Goal: Task Accomplishment & Management: Use online tool/utility

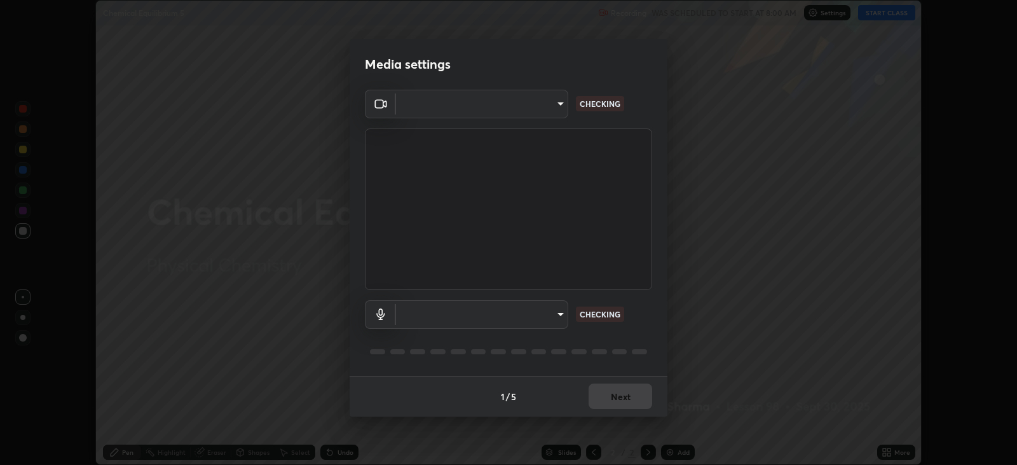
scroll to position [465, 1016]
type input "51d019597c161c0694d5583d1f2c643560fde39fe8f4b4da8ea140d4d4830f4c"
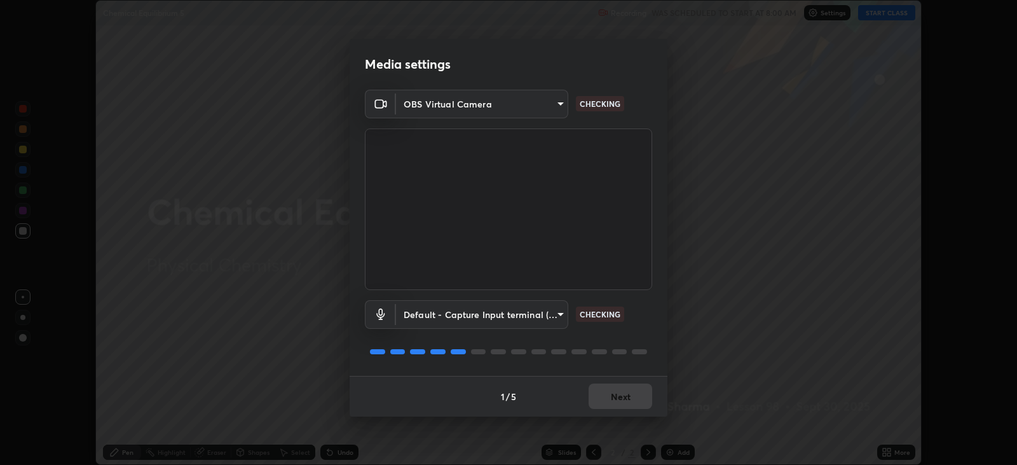
click at [557, 303] on body "Erase all Chemical Equilibrium 5 Recording WAS SCHEDULED TO START AT 8:00 AM Se…" at bounding box center [508, 232] width 1017 height 465
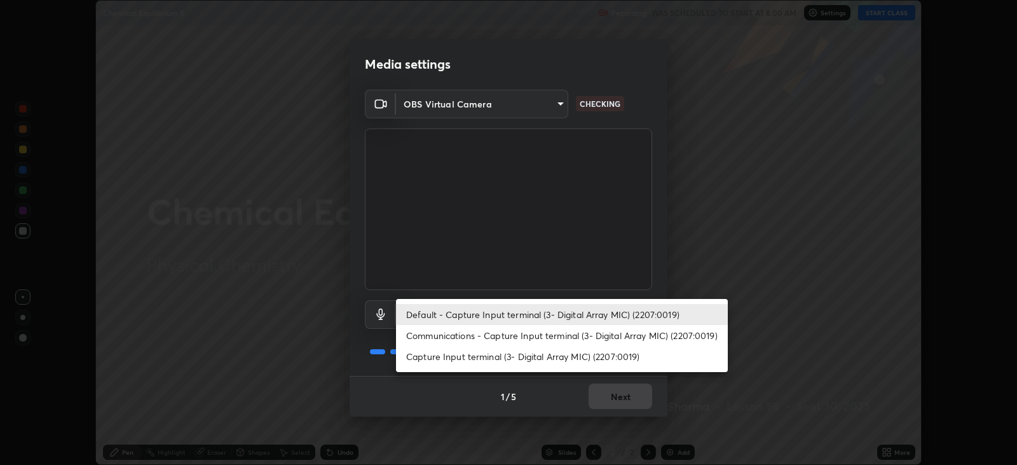
click at [538, 329] on li "Communications - Capture Input terminal (3- Digital Array MIC) (2207:0019)" at bounding box center [562, 335] width 332 height 21
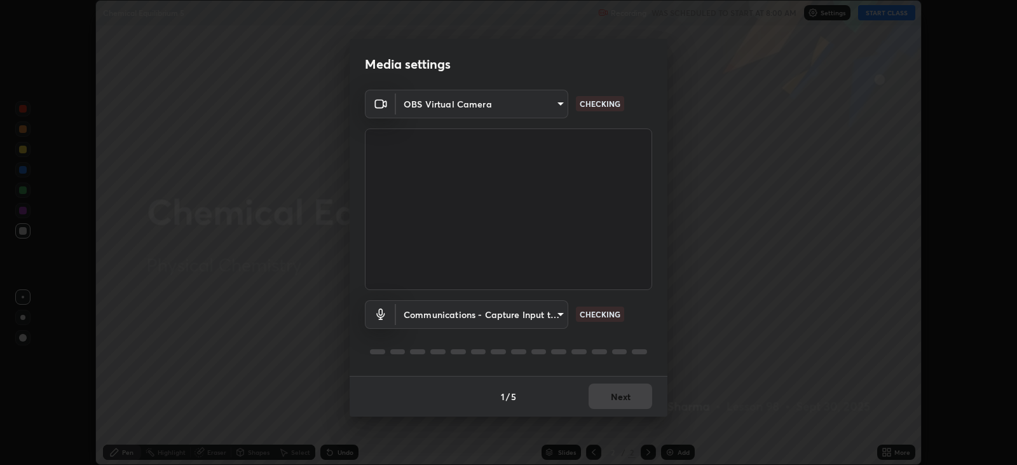
click at [527, 315] on body "Erase all Chemical Equilibrium 5 Recording WAS SCHEDULED TO START AT 8:00 AM Se…" at bounding box center [508, 232] width 1017 height 465
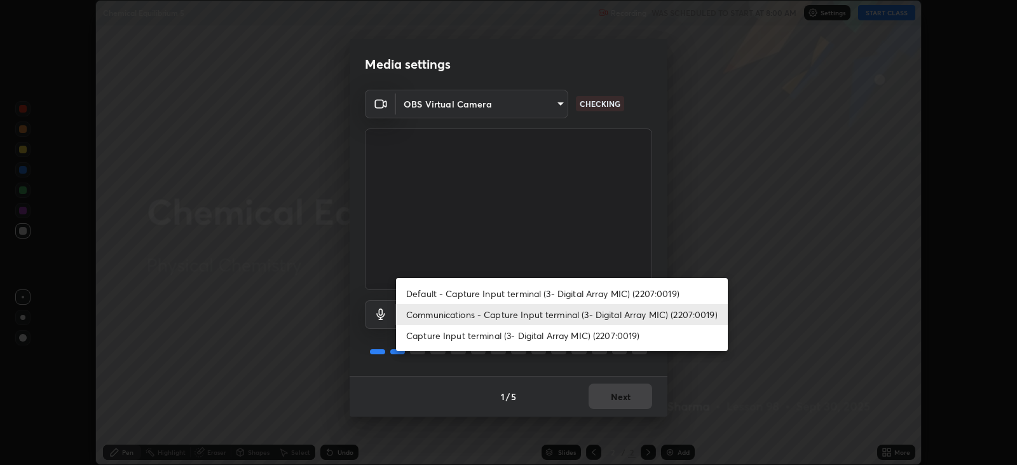
click at [534, 288] on li "Default - Capture Input terminal (3- Digital Array MIC) (2207:0019)" at bounding box center [562, 293] width 332 height 21
type input "default"
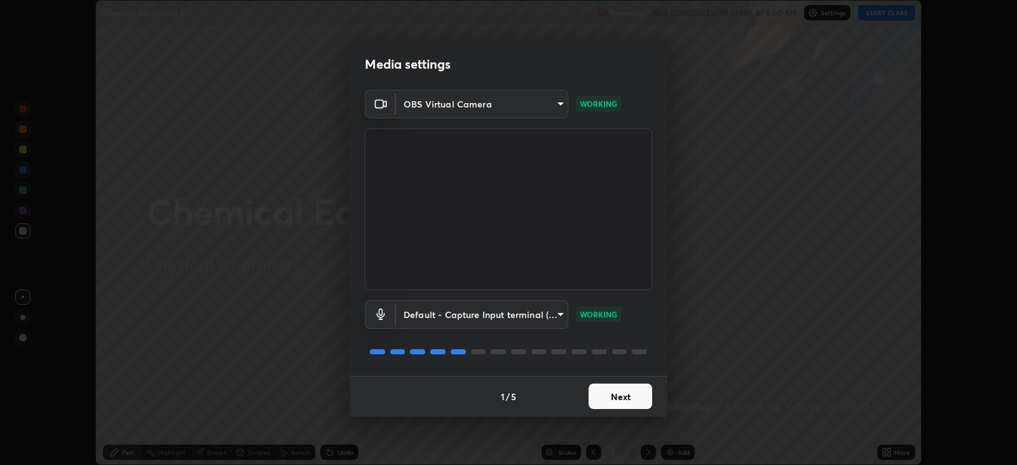
click at [619, 395] on button "Next" at bounding box center [620, 395] width 64 height 25
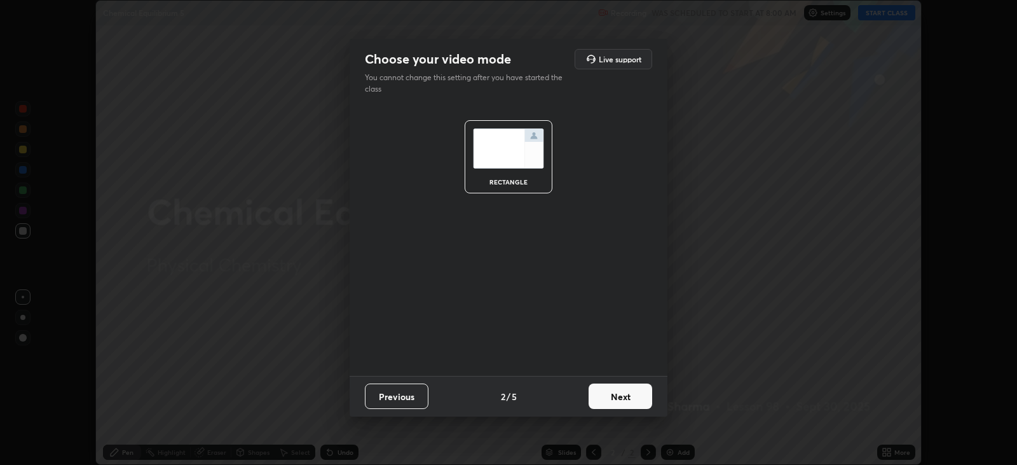
click at [619, 395] on button "Next" at bounding box center [620, 395] width 64 height 25
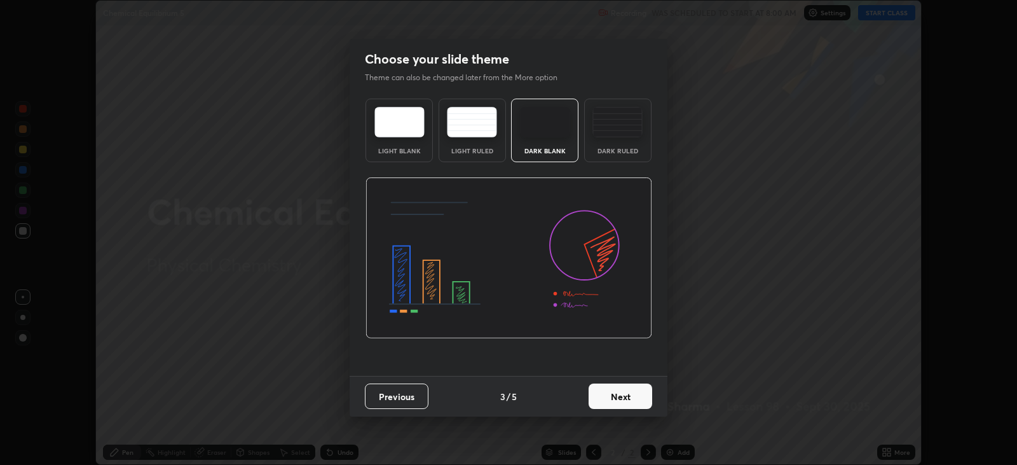
click at [623, 398] on button "Next" at bounding box center [620, 395] width 64 height 25
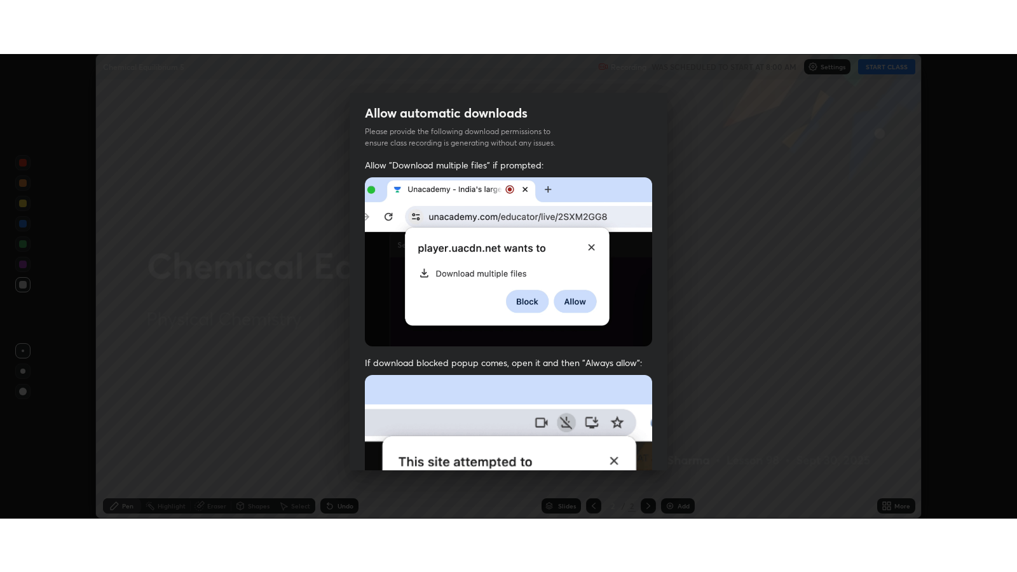
scroll to position [257, 0]
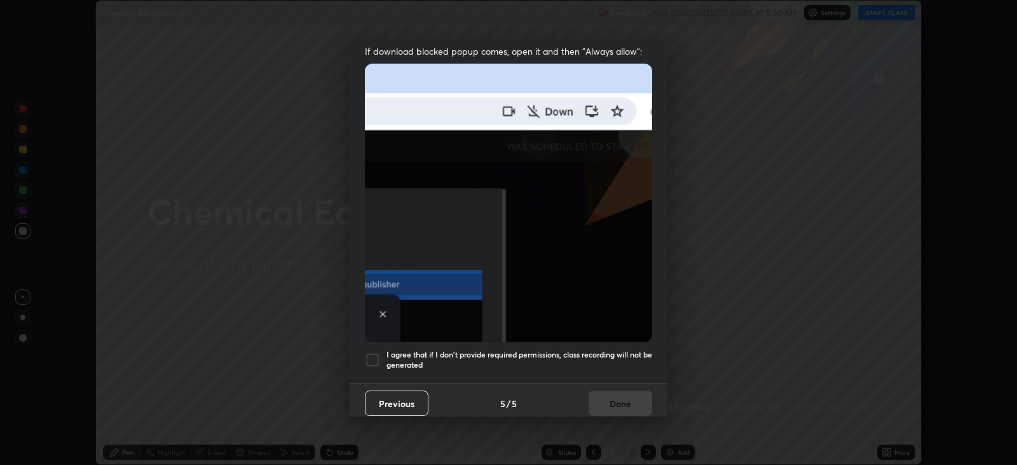
click at [585, 353] on h5 "I agree that if I don't provide required permissions, class recording will not …" at bounding box center [519, 359] width 266 height 20
click at [611, 391] on button "Done" at bounding box center [620, 402] width 64 height 25
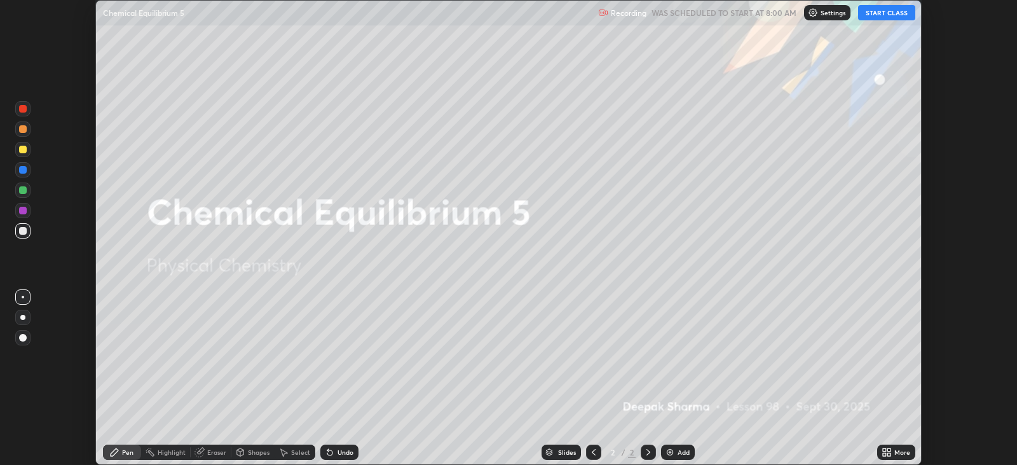
click at [897, 12] on button "START CLASS" at bounding box center [886, 12] width 57 height 15
click at [888, 449] on icon at bounding box center [888, 449] width 3 height 3
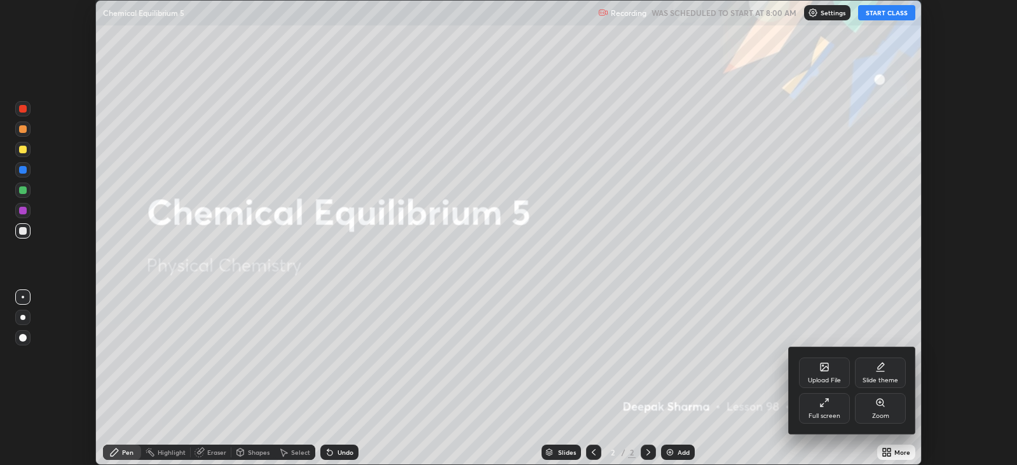
click at [810, 405] on div "Full screen" at bounding box center [824, 408] width 51 height 31
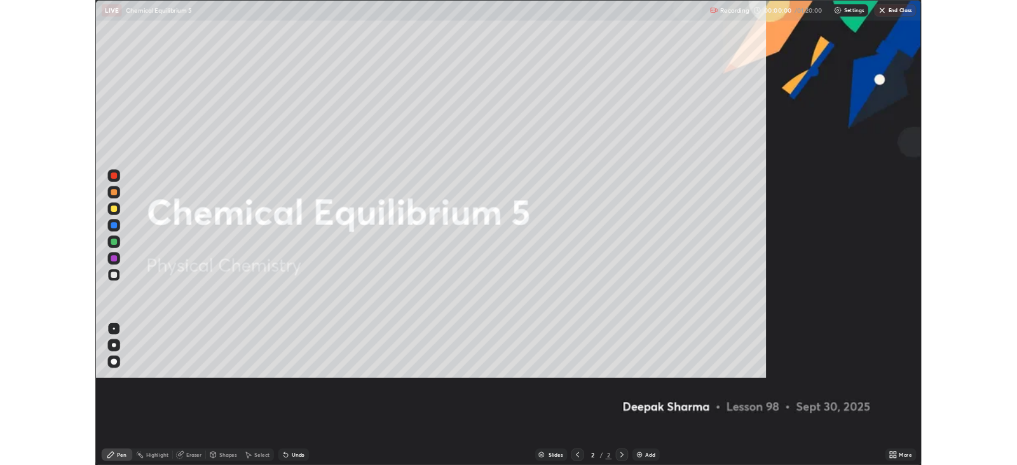
scroll to position [571, 1016]
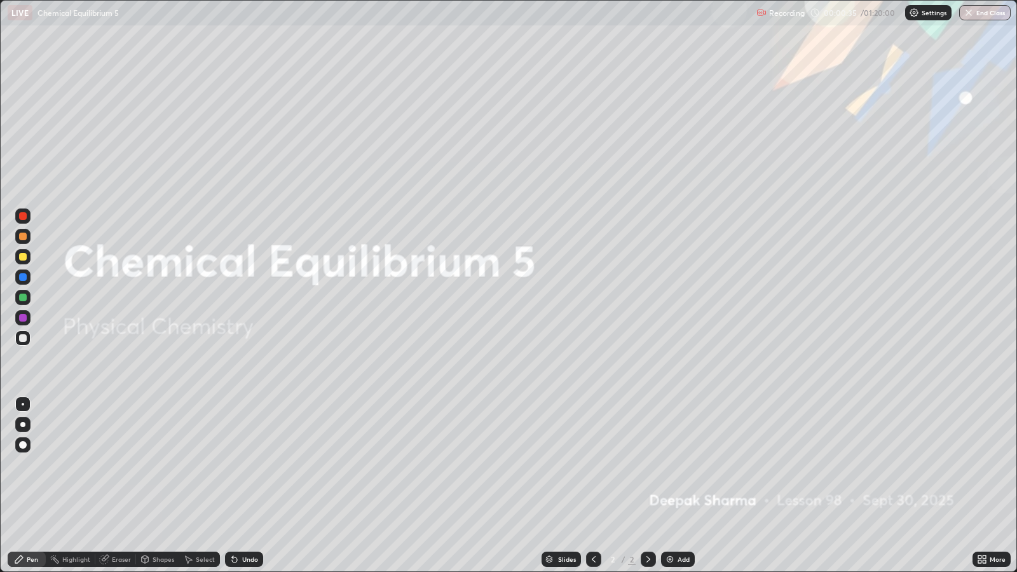
click at [980, 464] on icon at bounding box center [979, 561] width 3 height 3
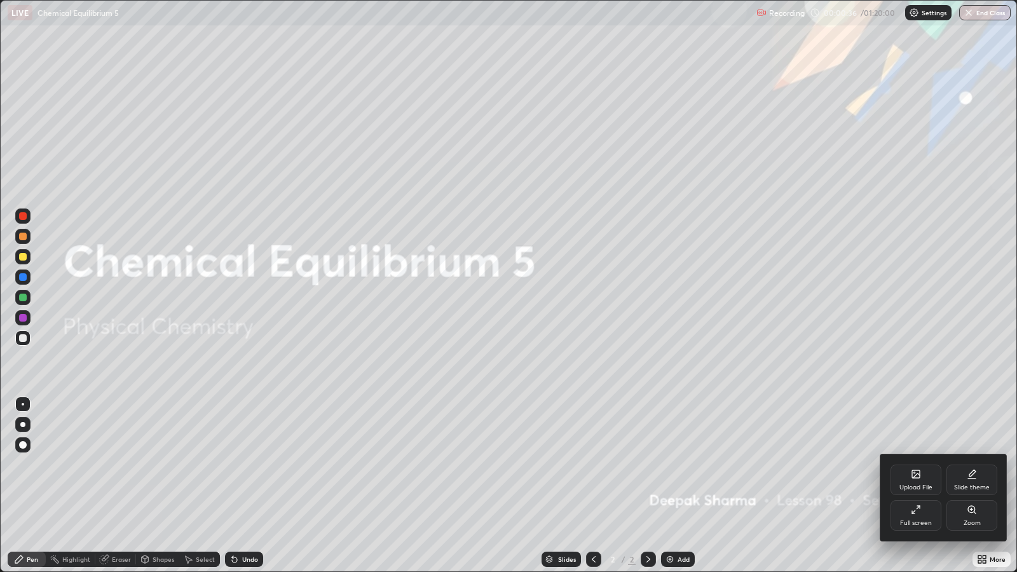
click at [912, 464] on div "Full screen" at bounding box center [915, 515] width 51 height 31
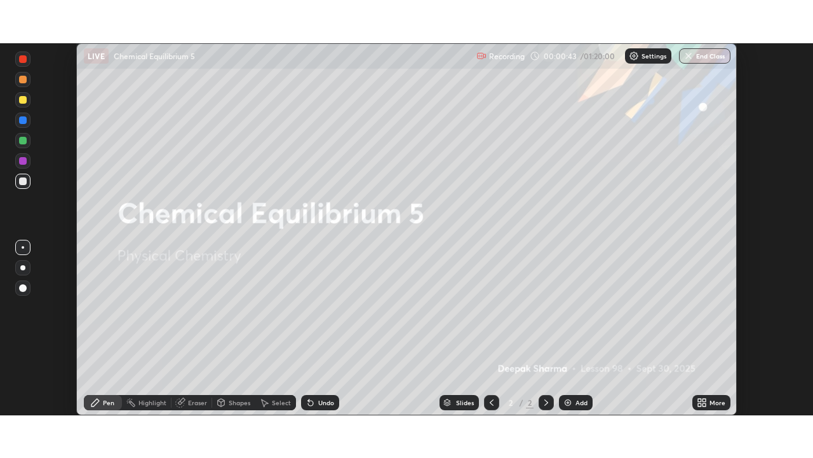
scroll to position [372, 813]
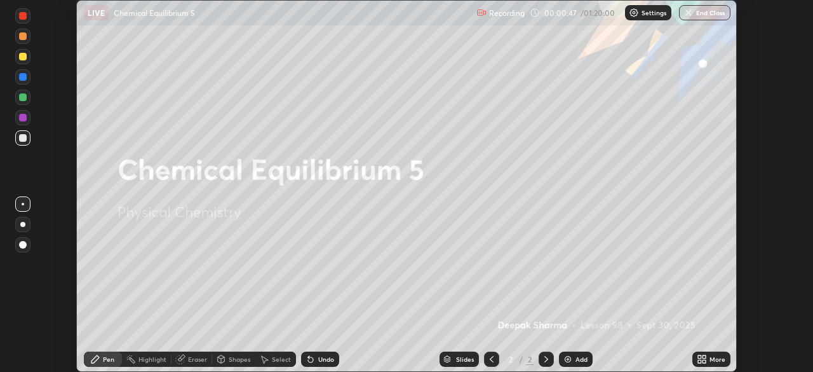
click at [704, 361] on icon at bounding box center [704, 361] width 3 height 3
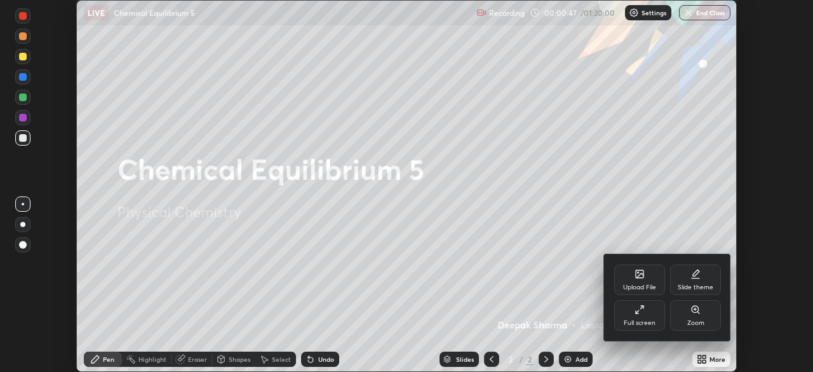
click at [636, 318] on div "Full screen" at bounding box center [639, 315] width 51 height 31
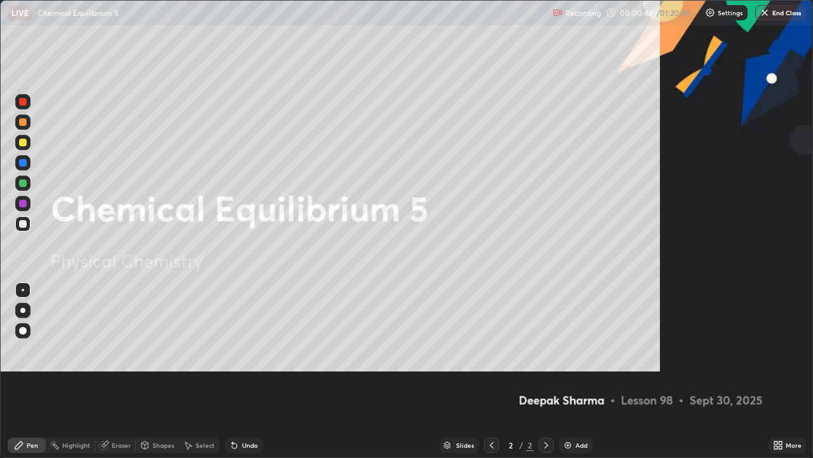
scroll to position [458, 813]
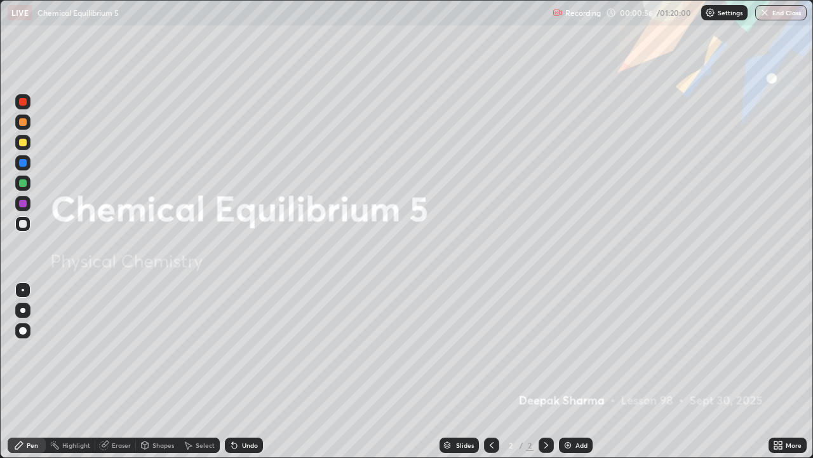
click at [248, 447] on div "Undo" at bounding box center [250, 445] width 16 height 6
click at [22, 143] on div at bounding box center [23, 143] width 8 height 8
click at [565, 447] on img at bounding box center [568, 445] width 10 height 10
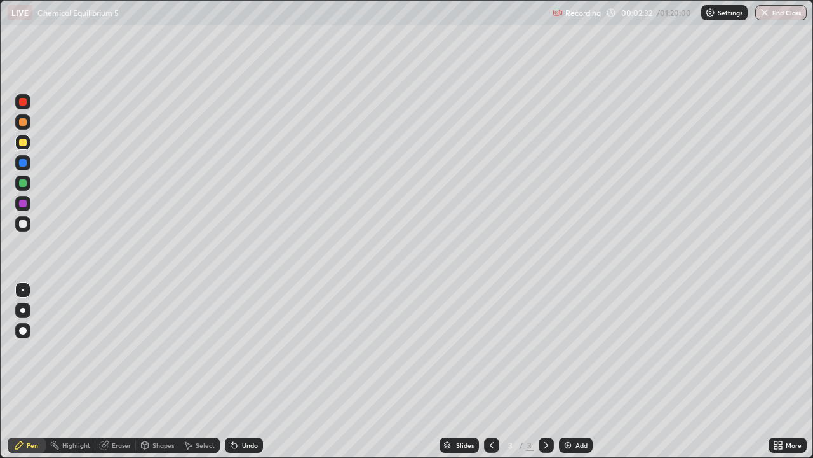
click at [156, 447] on div "Shapes" at bounding box center [164, 445] width 22 height 6
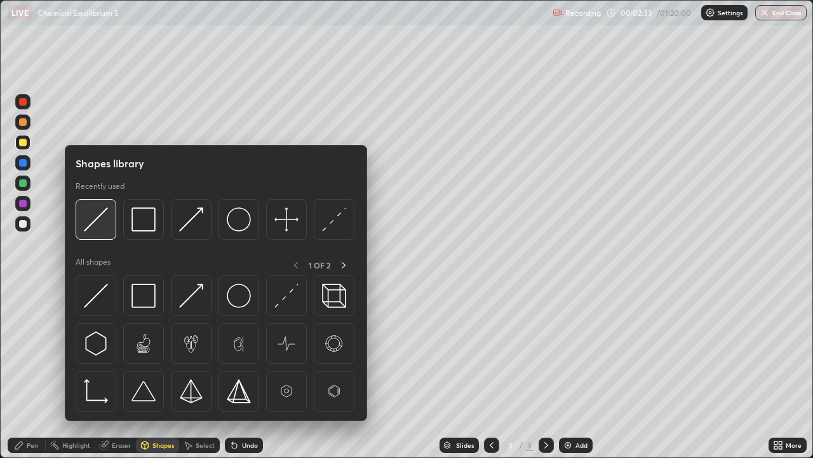
click at [108, 215] on img at bounding box center [96, 219] width 24 height 24
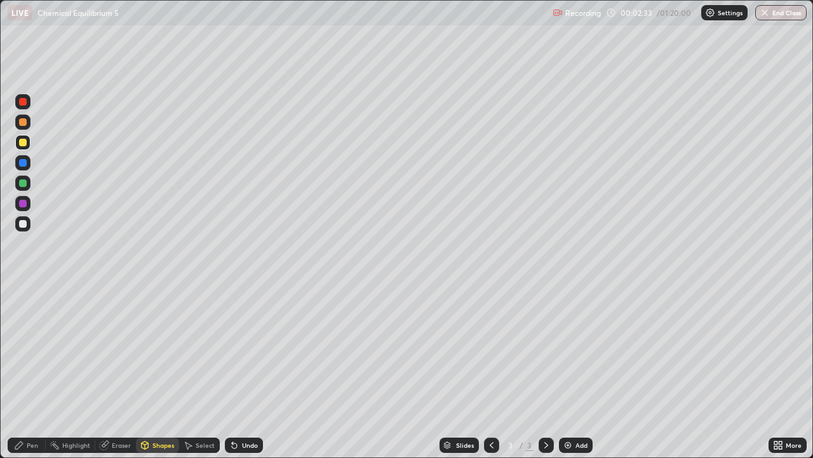
click at [24, 142] on div at bounding box center [23, 143] width 8 height 8
click at [25, 441] on div "Pen" at bounding box center [27, 444] width 38 height 15
click at [29, 185] on div at bounding box center [22, 182] width 15 height 15
click at [28, 141] on div at bounding box center [22, 142] width 15 height 15
click at [21, 124] on div at bounding box center [23, 122] width 8 height 8
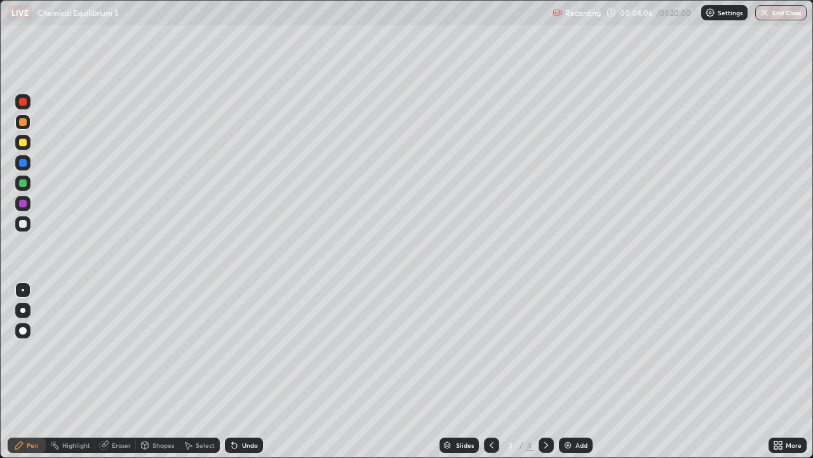
click at [29, 224] on div at bounding box center [22, 223] width 15 height 15
click at [28, 203] on div at bounding box center [22, 203] width 15 height 15
click at [27, 100] on div at bounding box center [22, 101] width 15 height 15
click at [30, 203] on div at bounding box center [22, 203] width 15 height 15
click at [27, 159] on div at bounding box center [22, 162] width 15 height 15
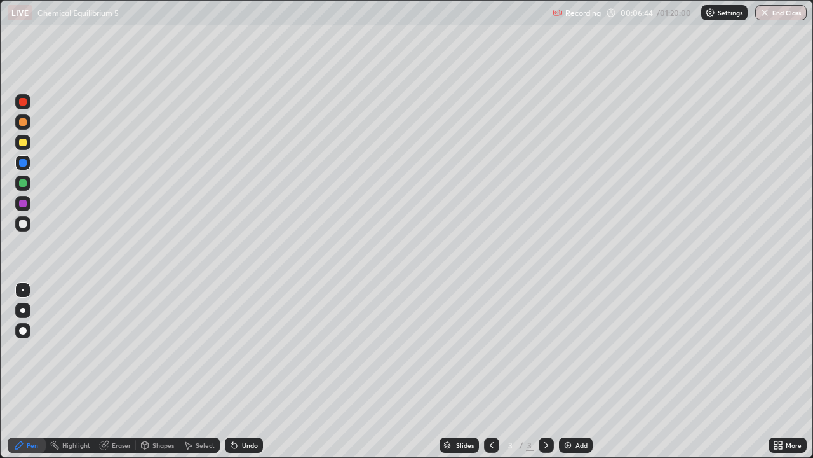
click at [29, 225] on div at bounding box center [22, 223] width 15 height 15
click at [30, 142] on div at bounding box center [22, 142] width 15 height 15
click at [28, 121] on div at bounding box center [22, 121] width 15 height 15
click at [29, 226] on div at bounding box center [22, 223] width 15 height 15
click at [30, 202] on div at bounding box center [22, 203] width 15 height 15
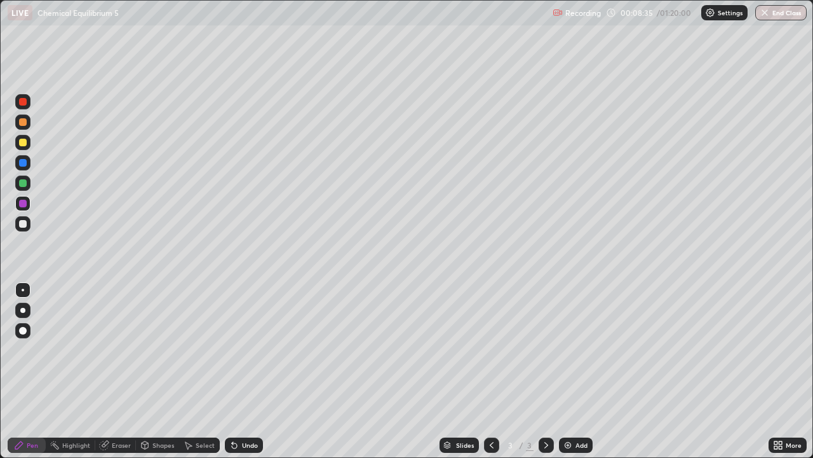
click at [21, 104] on div at bounding box center [23, 102] width 8 height 8
click at [30, 202] on div at bounding box center [22, 203] width 15 height 15
click at [25, 162] on div at bounding box center [23, 163] width 8 height 8
click at [29, 222] on div at bounding box center [22, 223] width 15 height 15
click at [246, 445] on div "Undo" at bounding box center [250, 445] width 16 height 6
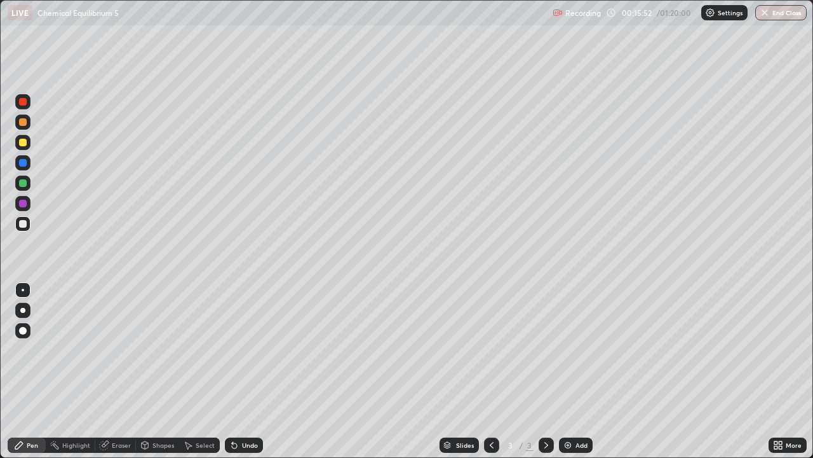
click at [573, 441] on div "Add" at bounding box center [576, 444] width 34 height 15
click at [29, 136] on div at bounding box center [22, 142] width 15 height 20
click at [567, 441] on img at bounding box center [568, 445] width 10 height 10
click at [153, 442] on div "Shapes" at bounding box center [164, 445] width 22 height 6
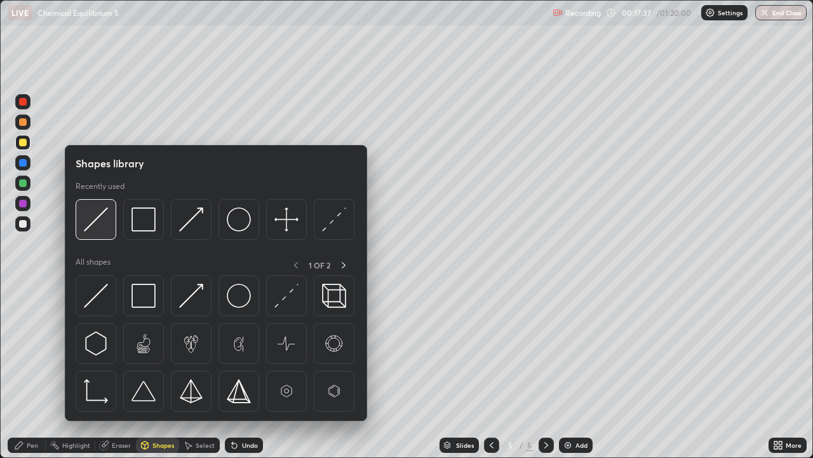
click at [102, 213] on img at bounding box center [96, 219] width 24 height 24
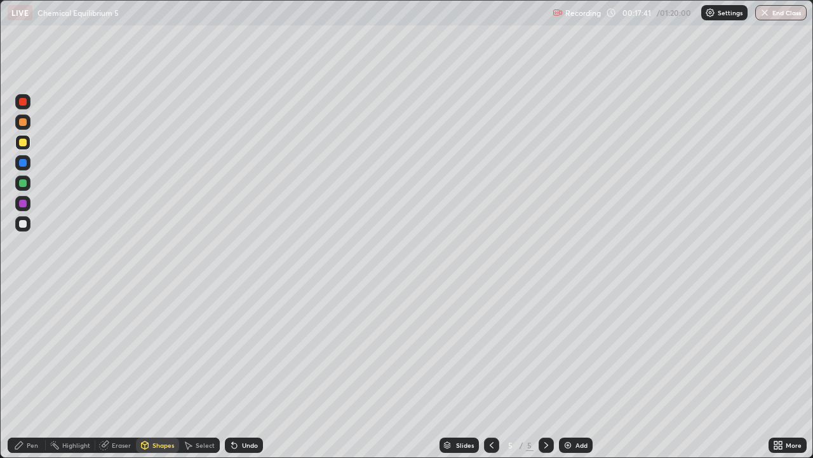
click at [242, 439] on div "Undo" at bounding box center [244, 444] width 38 height 15
click at [28, 444] on div "Pen" at bounding box center [32, 445] width 11 height 6
click at [29, 222] on div at bounding box center [22, 223] width 15 height 15
click at [563, 445] on img at bounding box center [568, 445] width 10 height 10
click at [492, 446] on icon at bounding box center [492, 445] width 10 height 10
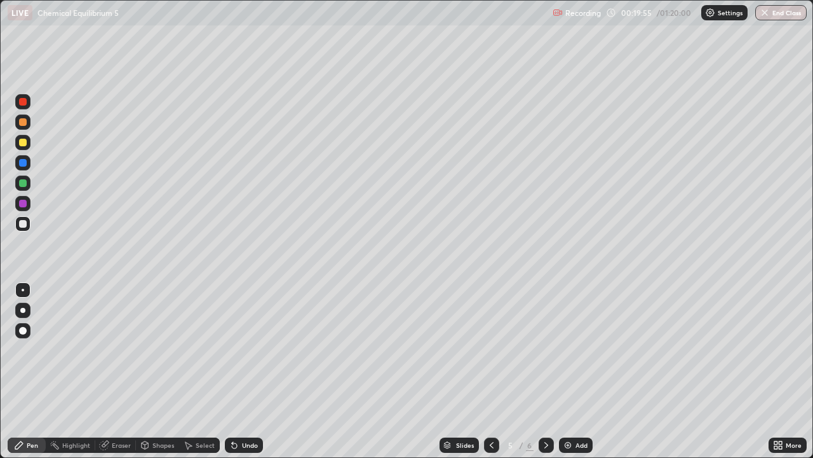
click at [546, 442] on icon at bounding box center [546, 445] width 10 height 10
click at [490, 441] on icon at bounding box center [492, 445] width 10 height 10
click at [27, 205] on div at bounding box center [22, 203] width 15 height 15
click at [544, 441] on icon at bounding box center [546, 445] width 10 height 10
click at [491, 445] on icon at bounding box center [492, 445] width 10 height 10
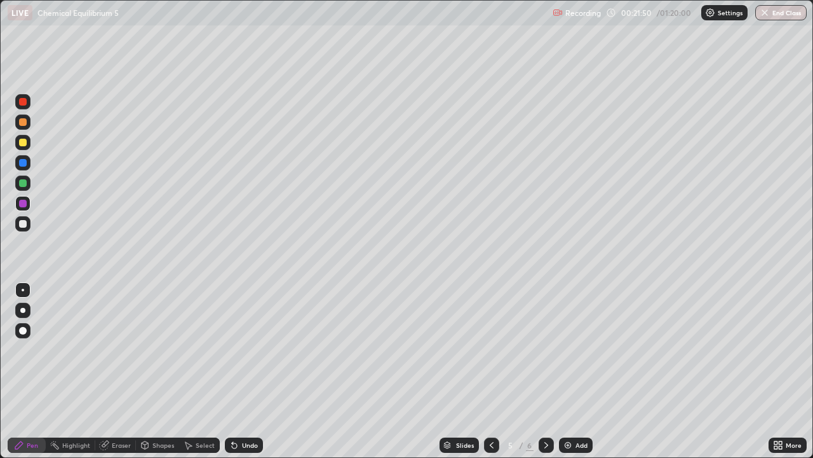
click at [544, 440] on icon at bounding box center [546, 445] width 10 height 10
click at [492, 438] on div at bounding box center [491, 444] width 15 height 15
click at [30, 225] on div at bounding box center [22, 223] width 15 height 15
click at [23, 121] on div at bounding box center [23, 122] width 8 height 8
click at [576, 447] on div "Add" at bounding box center [582, 445] width 12 height 6
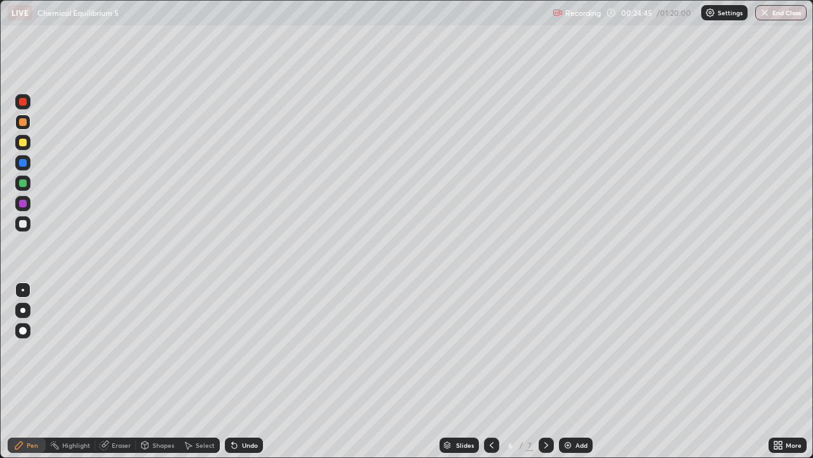
click at [496, 438] on div at bounding box center [491, 444] width 15 height 15
click at [29, 225] on div at bounding box center [22, 223] width 15 height 15
click at [29, 204] on div at bounding box center [22, 203] width 15 height 15
click at [29, 224] on div at bounding box center [22, 223] width 15 height 15
click at [547, 443] on icon at bounding box center [546, 445] width 10 height 10
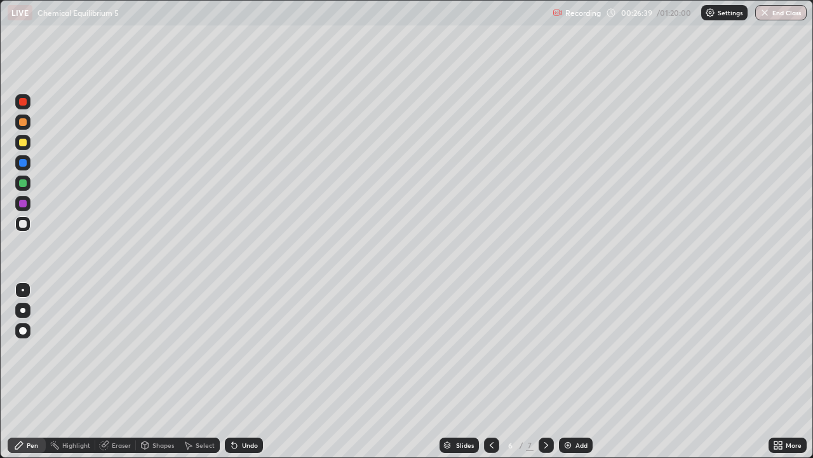
click at [546, 444] on icon at bounding box center [547, 445] width 4 height 6
click at [495, 440] on icon at bounding box center [492, 445] width 10 height 10
click at [492, 440] on icon at bounding box center [492, 445] width 10 height 10
click at [27, 123] on div at bounding box center [22, 121] width 15 height 15
click at [28, 223] on div at bounding box center [22, 223] width 15 height 15
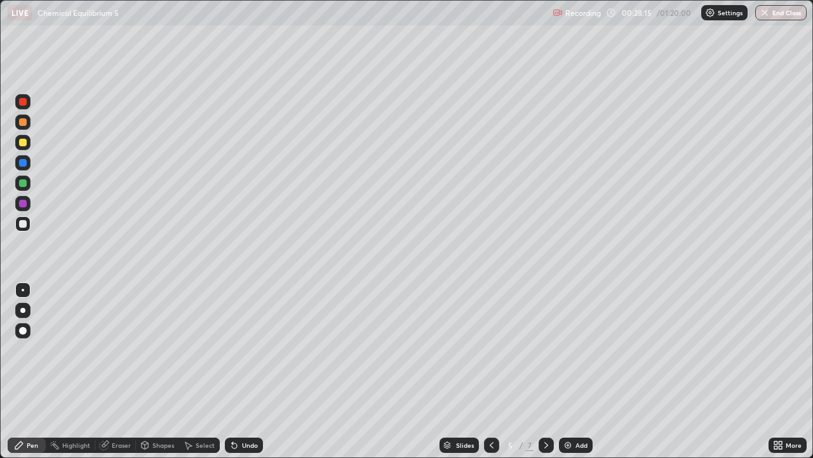
click at [30, 201] on div at bounding box center [22, 203] width 15 height 15
click at [27, 227] on div at bounding box center [22, 223] width 15 height 15
click at [23, 119] on div at bounding box center [23, 122] width 8 height 8
click at [27, 222] on div at bounding box center [22, 223] width 15 height 15
click at [581, 445] on div "Add" at bounding box center [582, 445] width 12 height 6
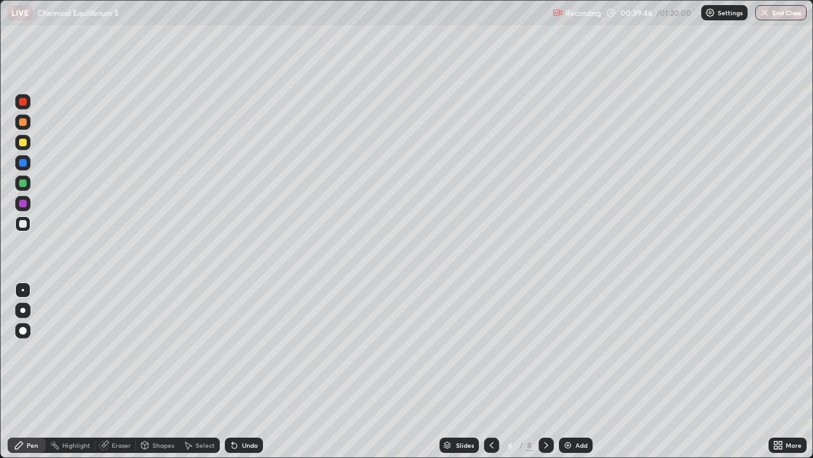
click at [26, 140] on div at bounding box center [23, 143] width 8 height 8
click at [27, 223] on div at bounding box center [22, 223] width 15 height 15
click at [29, 120] on div at bounding box center [22, 121] width 15 height 15
click at [30, 223] on div at bounding box center [22, 223] width 15 height 15
click at [491, 445] on icon at bounding box center [492, 445] width 10 height 10
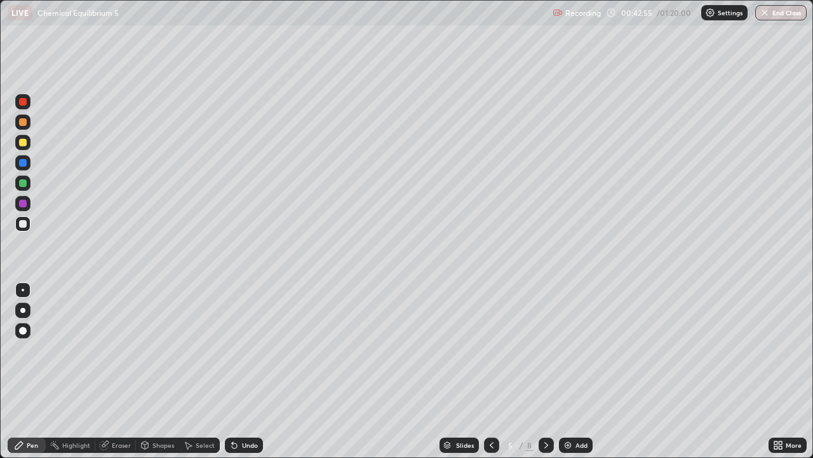
click at [546, 439] on div at bounding box center [546, 444] width 15 height 15
click at [29, 121] on div at bounding box center [22, 121] width 15 height 15
click at [30, 219] on div at bounding box center [22, 224] width 15 height 20
click at [24, 102] on div at bounding box center [23, 102] width 8 height 8
click at [545, 445] on icon at bounding box center [546, 445] width 10 height 10
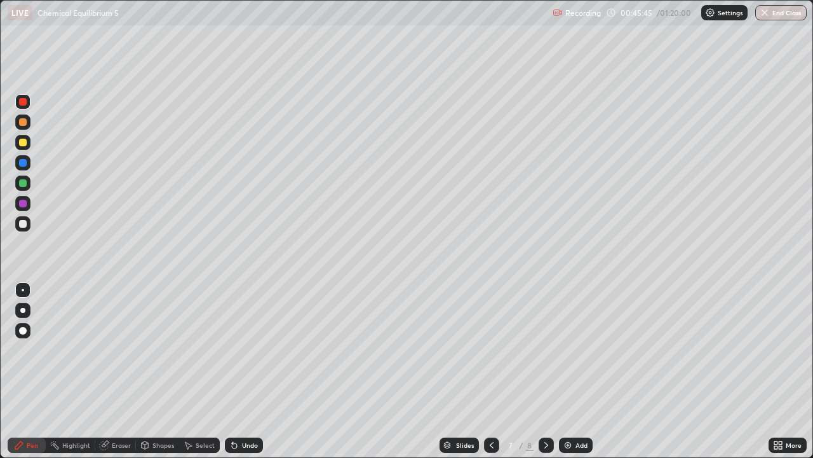
click at [491, 445] on icon at bounding box center [492, 445] width 10 height 10
click at [491, 444] on icon at bounding box center [492, 445] width 10 height 10
click at [546, 442] on icon at bounding box center [546, 445] width 10 height 10
click at [545, 442] on icon at bounding box center [546, 445] width 10 height 10
click at [491, 445] on icon at bounding box center [492, 445] width 10 height 10
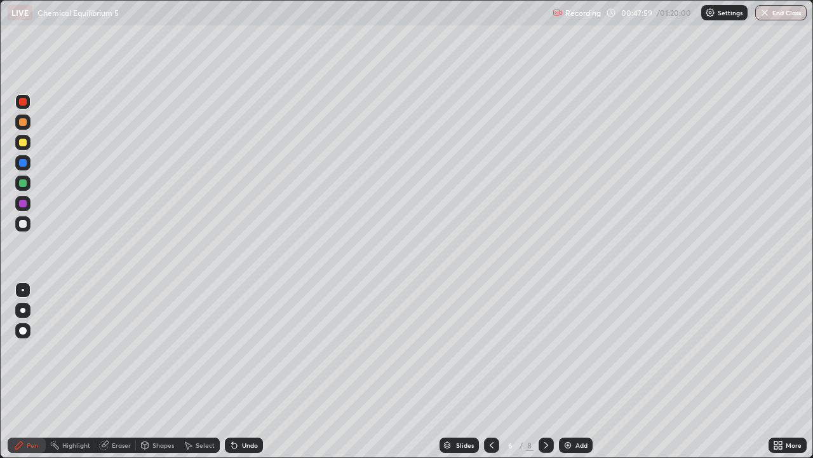
click at [27, 223] on div at bounding box center [22, 223] width 15 height 15
click at [28, 106] on div at bounding box center [22, 101] width 15 height 15
click at [30, 224] on div at bounding box center [22, 223] width 15 height 15
click at [27, 100] on div at bounding box center [22, 101] width 15 height 15
click at [27, 225] on div at bounding box center [22, 223] width 15 height 15
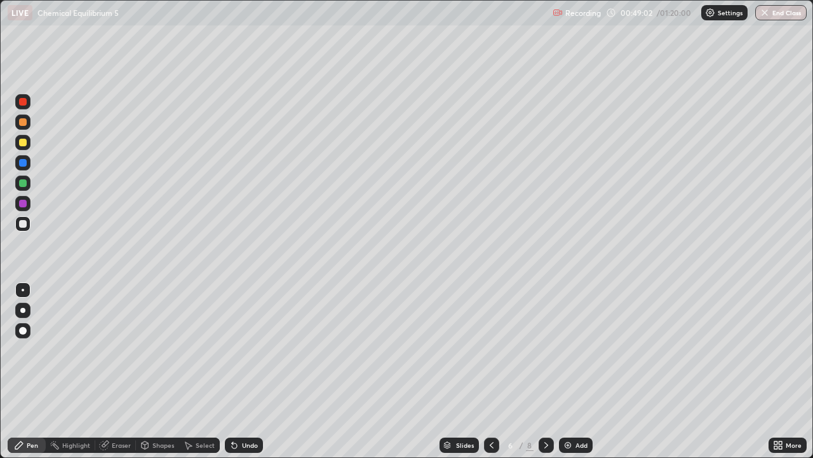
click at [29, 122] on div at bounding box center [22, 121] width 15 height 15
click at [29, 224] on div at bounding box center [22, 223] width 15 height 15
click at [576, 445] on div "Add" at bounding box center [582, 445] width 12 height 6
click at [27, 142] on div at bounding box center [22, 142] width 15 height 15
click at [567, 443] on img at bounding box center [568, 445] width 10 height 10
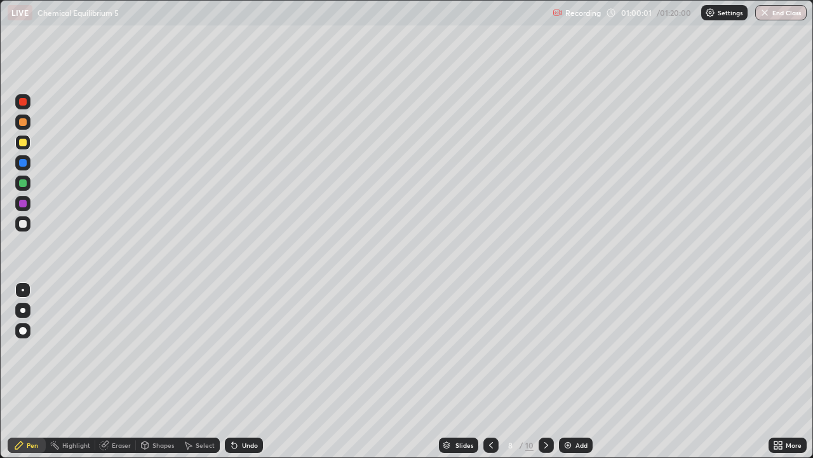
click at [157, 444] on div "Shapes" at bounding box center [164, 445] width 22 height 6
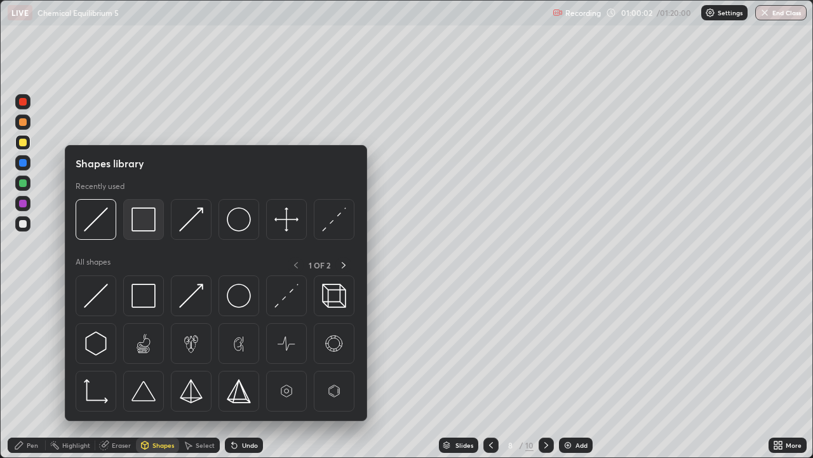
click at [147, 218] on img at bounding box center [144, 219] width 24 height 24
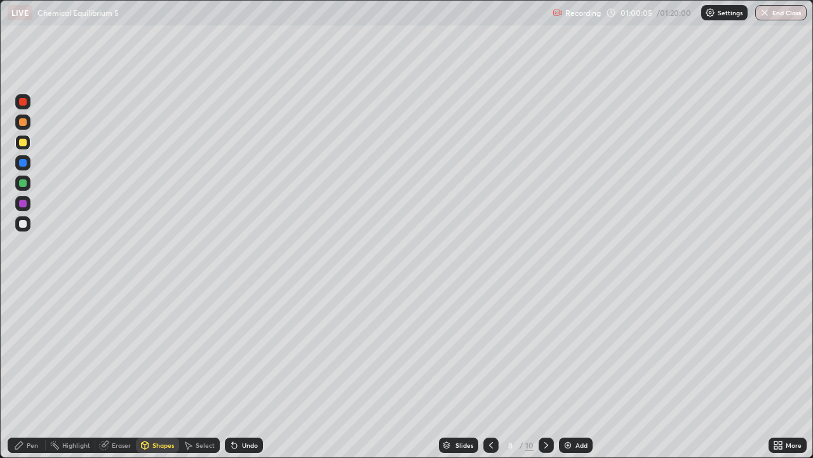
click at [34, 442] on div "Pen" at bounding box center [32, 445] width 11 height 6
click at [18, 121] on div at bounding box center [22, 121] width 15 height 15
click at [25, 180] on div at bounding box center [23, 183] width 8 height 8
click at [27, 201] on div at bounding box center [22, 203] width 15 height 15
click at [29, 182] on div at bounding box center [22, 182] width 15 height 15
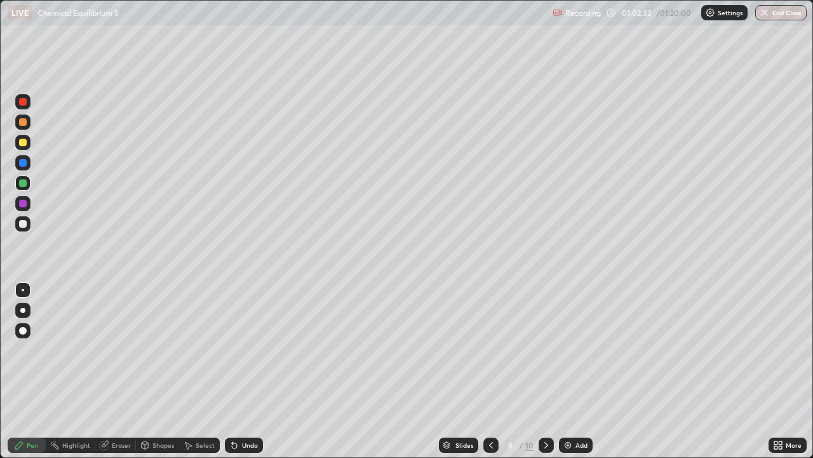
click at [116, 445] on div "Eraser" at bounding box center [121, 445] width 19 height 6
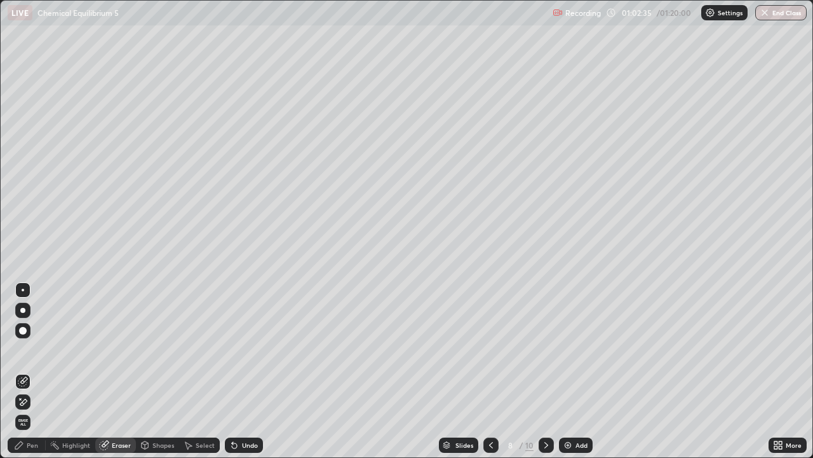
click at [28, 446] on div "Pen" at bounding box center [32, 445] width 11 height 6
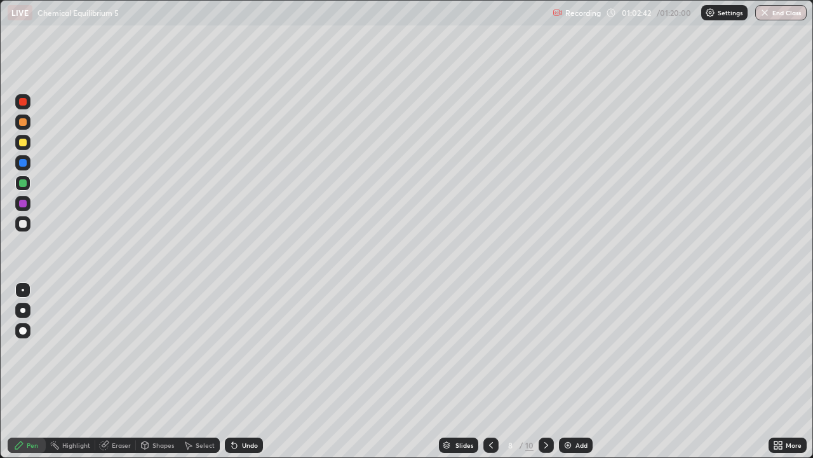
click at [248, 447] on div "Undo" at bounding box center [250, 445] width 16 height 6
click at [242, 444] on div "Undo" at bounding box center [250, 445] width 16 height 6
click at [238, 443] on icon at bounding box center [234, 445] width 10 height 10
click at [245, 442] on div "Undo" at bounding box center [250, 445] width 16 height 6
click at [239, 441] on div "Undo" at bounding box center [244, 444] width 38 height 15
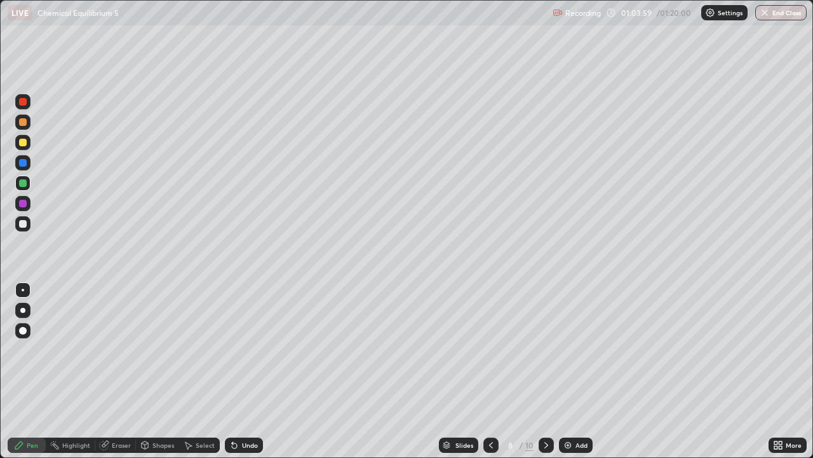
click at [30, 223] on div at bounding box center [22, 223] width 15 height 15
click at [577, 442] on div "Add" at bounding box center [582, 445] width 12 height 6
click at [27, 140] on div at bounding box center [22, 142] width 15 height 15
click at [492, 445] on icon at bounding box center [492, 445] width 10 height 10
click at [576, 445] on div "Add" at bounding box center [582, 445] width 12 height 6
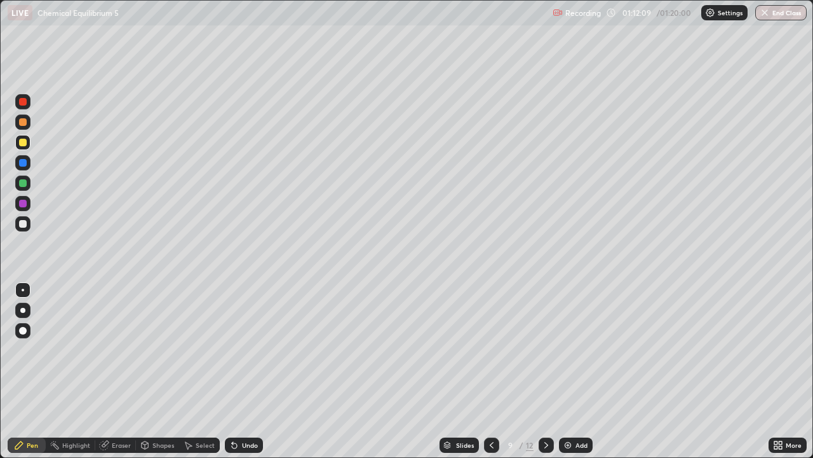
click at [492, 440] on icon at bounding box center [492, 445] width 10 height 10
click at [541, 447] on icon at bounding box center [546, 445] width 10 height 10
click at [492, 440] on icon at bounding box center [492, 445] width 10 height 10
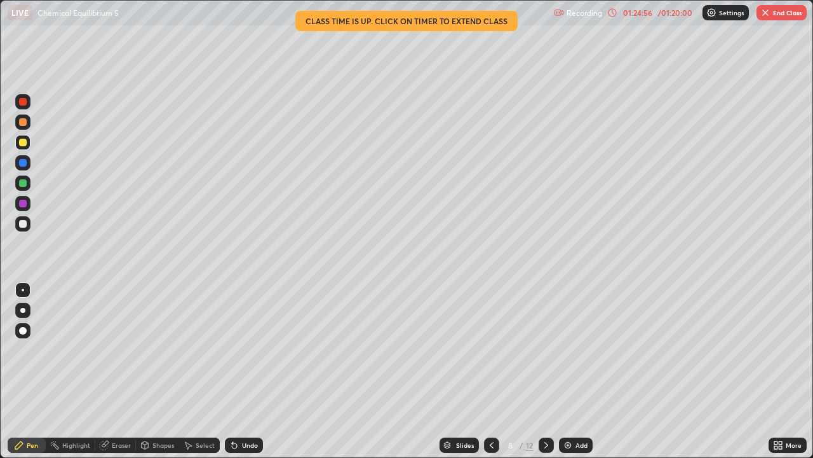
click at [771, 18] on button "End Class" at bounding box center [782, 12] width 50 height 15
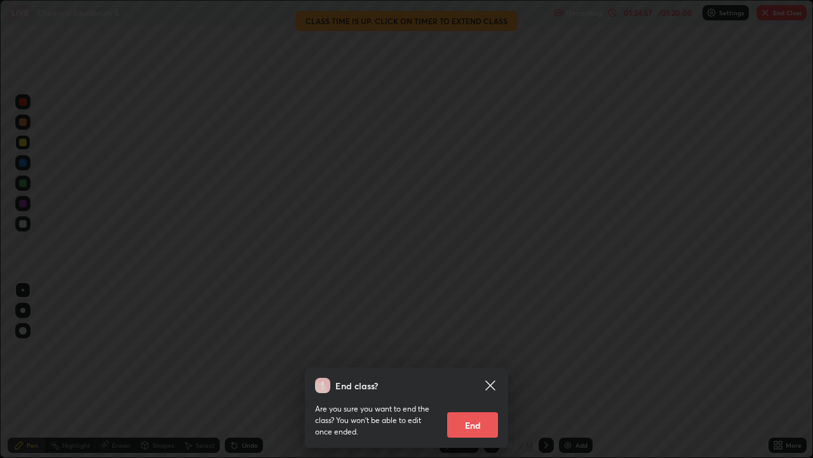
click at [471, 423] on button "End" at bounding box center [472, 424] width 51 height 25
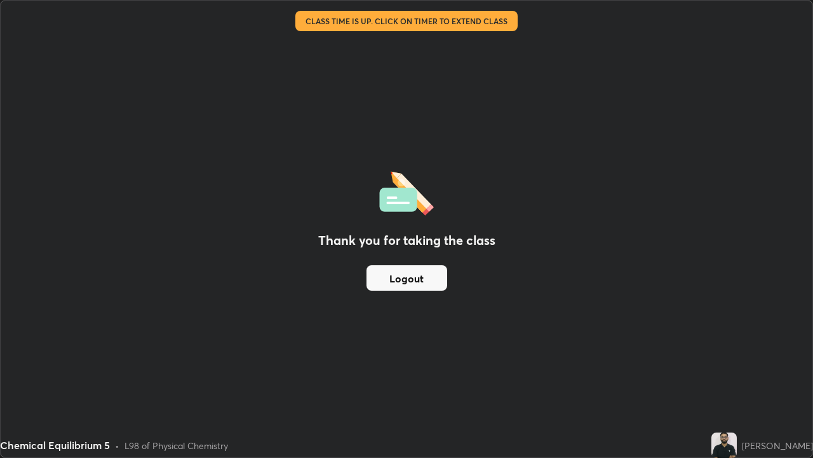
click at [412, 278] on button "Logout" at bounding box center [407, 277] width 81 height 25
